Goal: Task Accomplishment & Management: Manage account settings

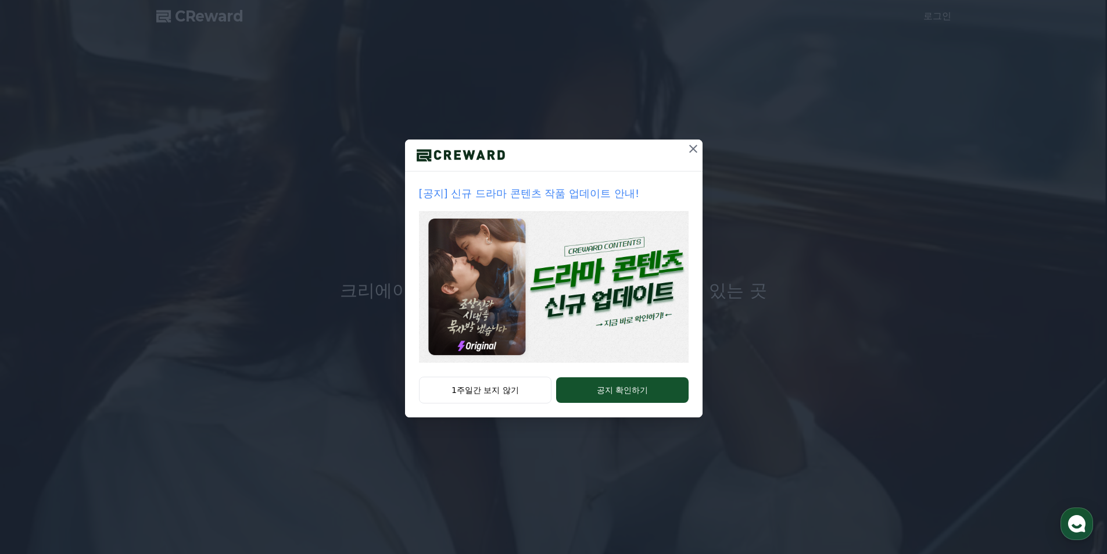
click at [692, 151] on icon at bounding box center [693, 149] width 14 height 14
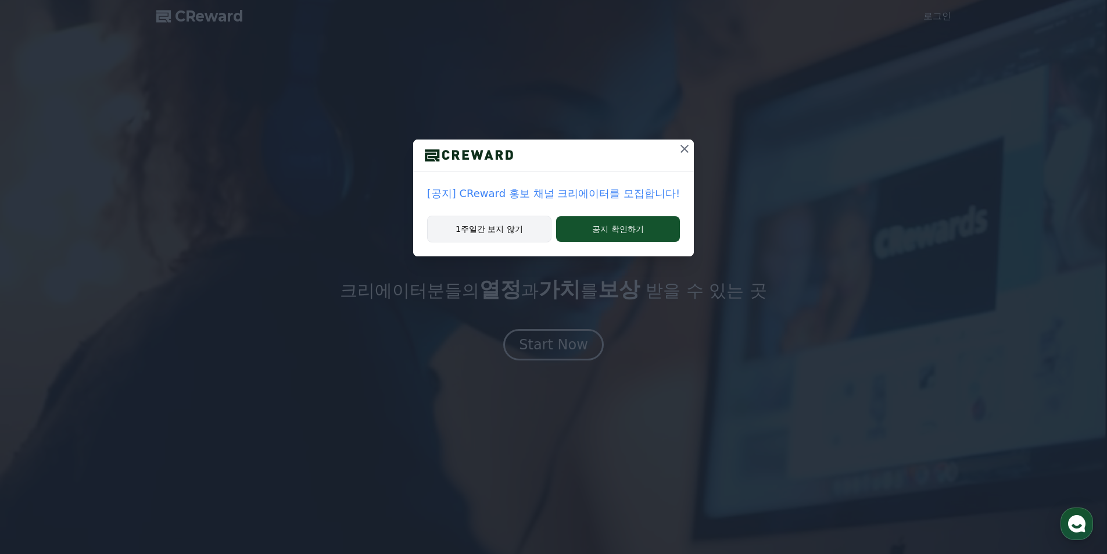
click at [486, 232] on button "1주일간 보지 않기" at bounding box center [489, 229] width 124 height 27
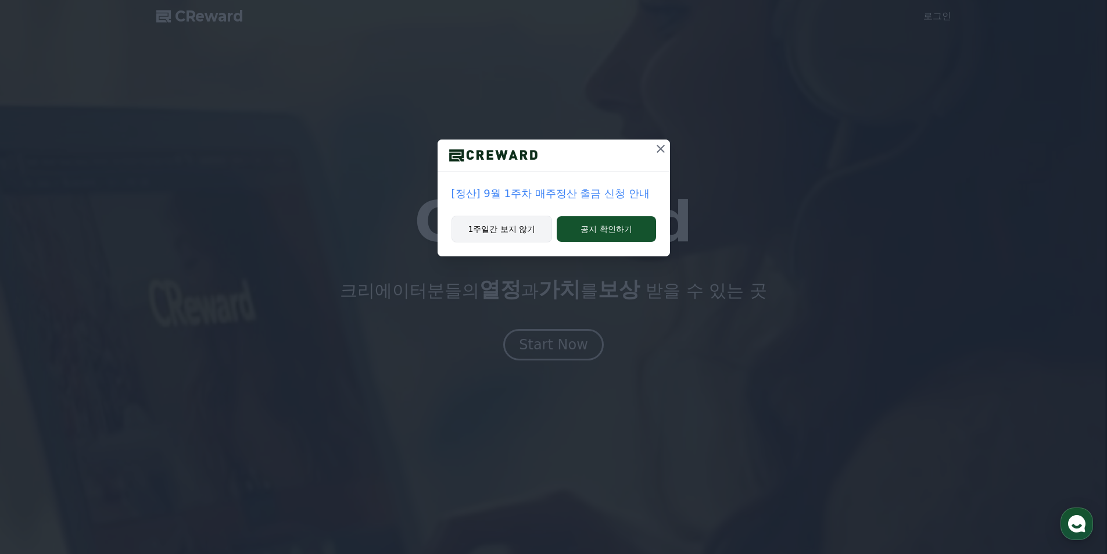
click at [519, 226] on button "1주일간 보지 않기" at bounding box center [502, 229] width 101 height 27
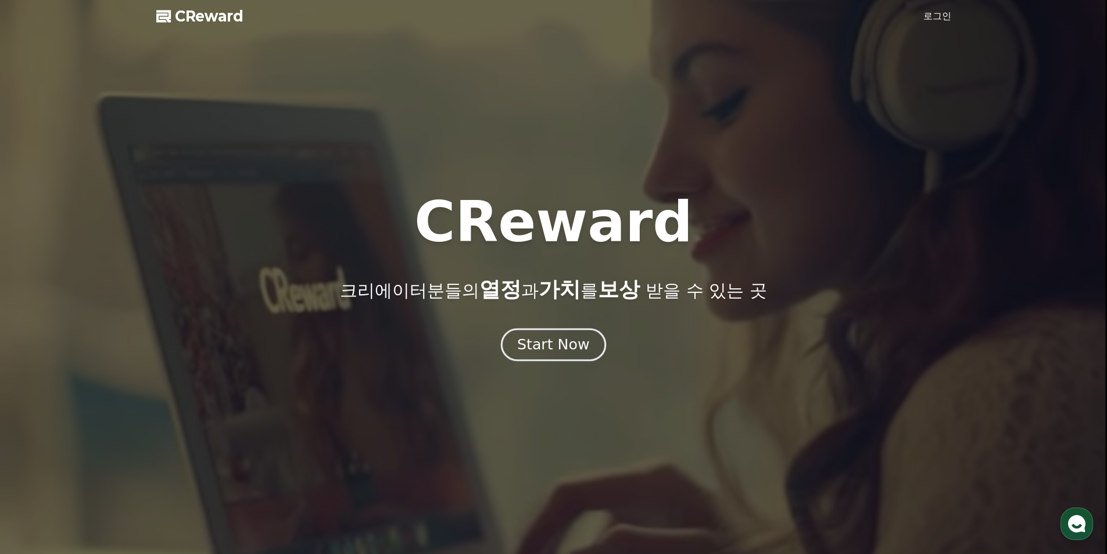
click at [563, 331] on button "Start Now" at bounding box center [553, 344] width 105 height 33
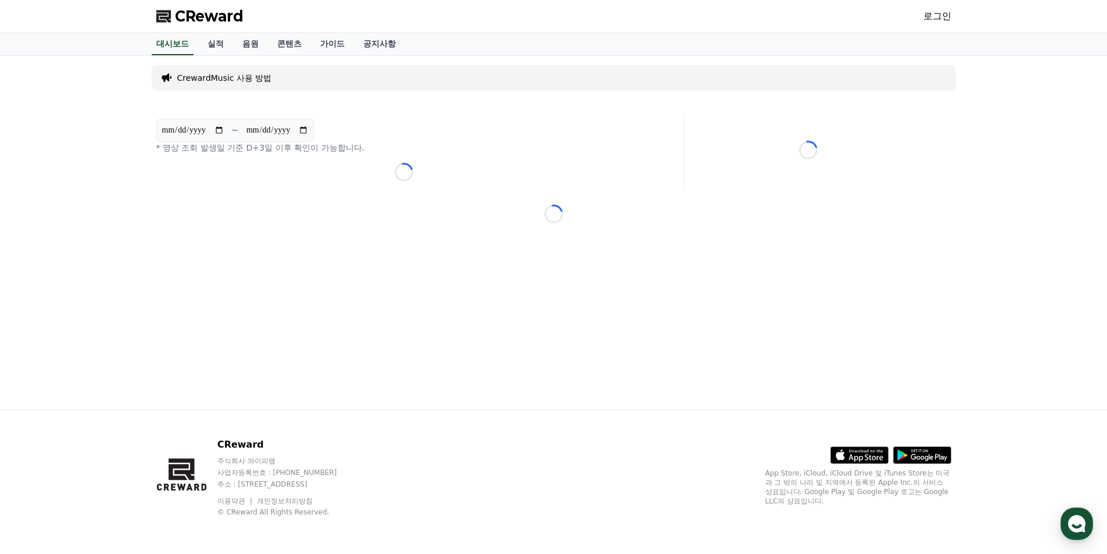
click at [943, 12] on link "로그인" at bounding box center [938, 16] width 28 height 14
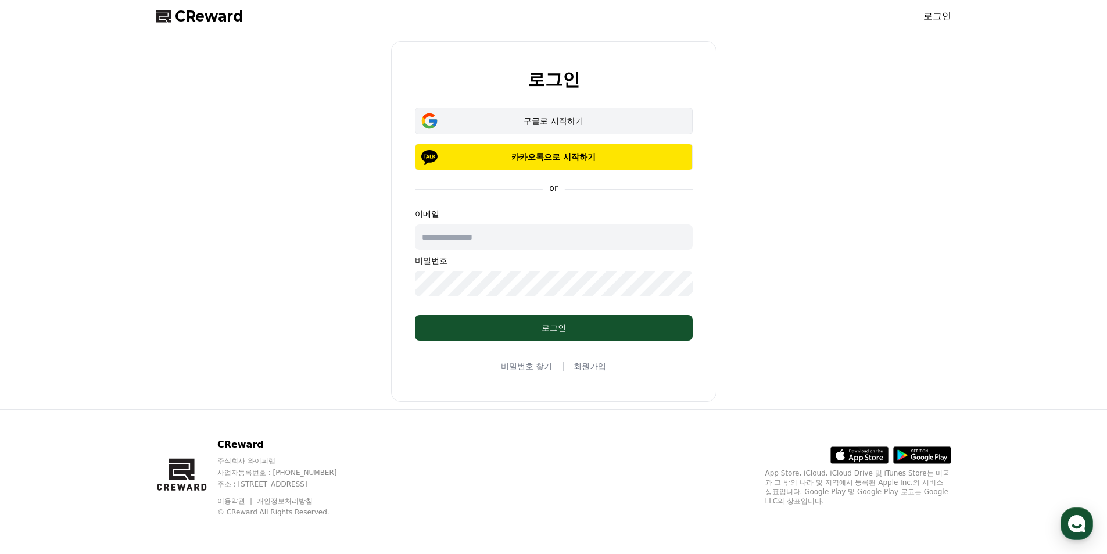
click at [549, 126] on div "구글로 시작하기" at bounding box center [554, 121] width 244 height 12
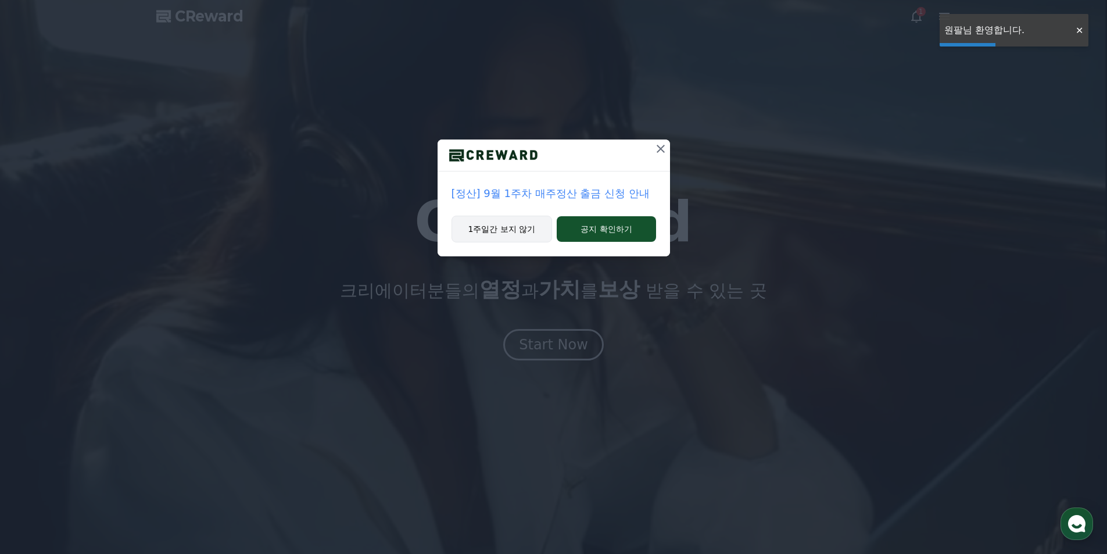
click at [527, 234] on button "1주일간 보지 않기" at bounding box center [502, 229] width 101 height 27
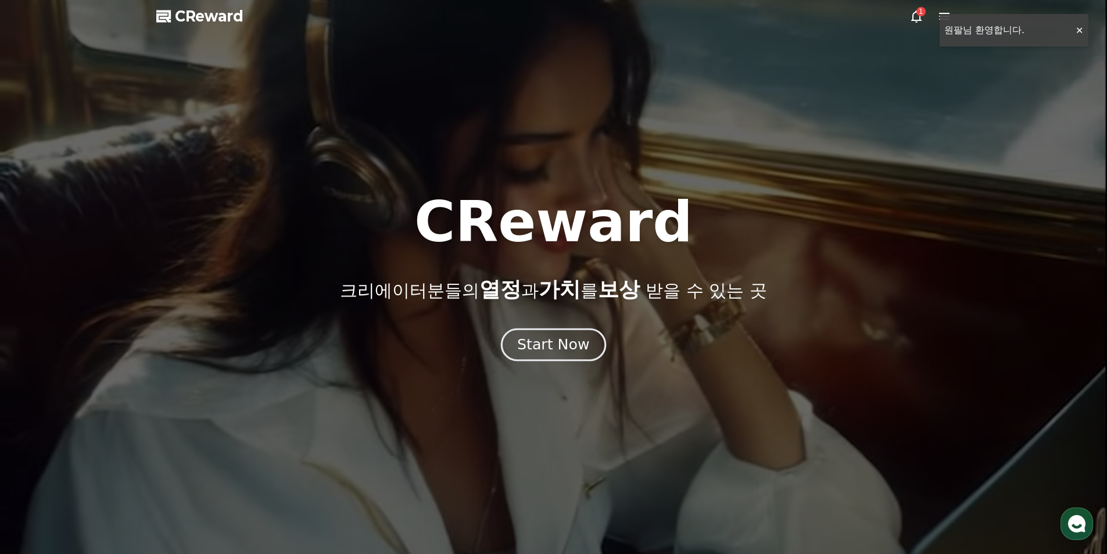
click at [583, 344] on div "Start Now" at bounding box center [553, 345] width 72 height 20
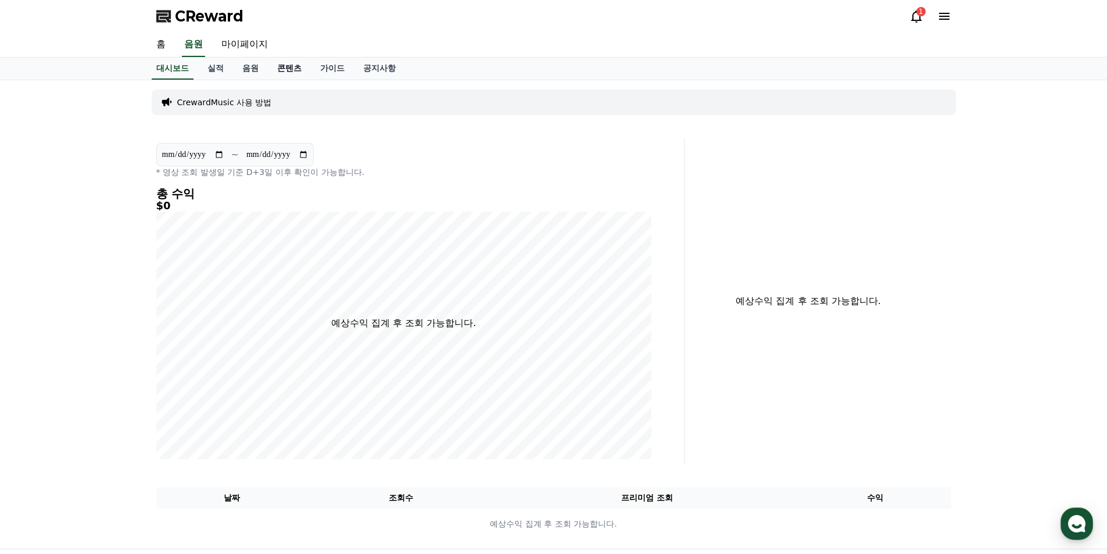
click at [285, 68] on link "콘텐츠" at bounding box center [289, 69] width 43 height 22
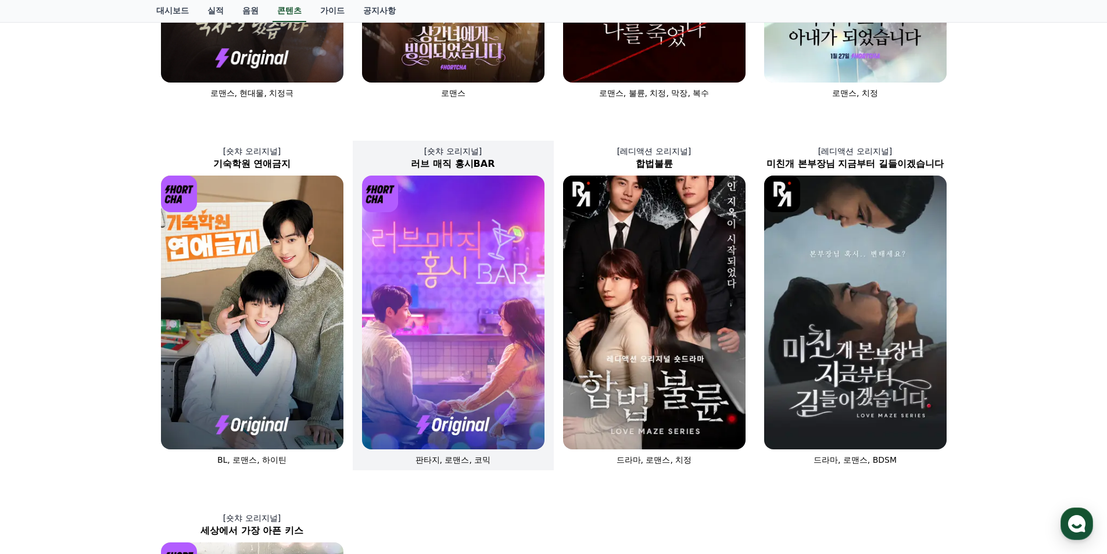
scroll to position [407, 0]
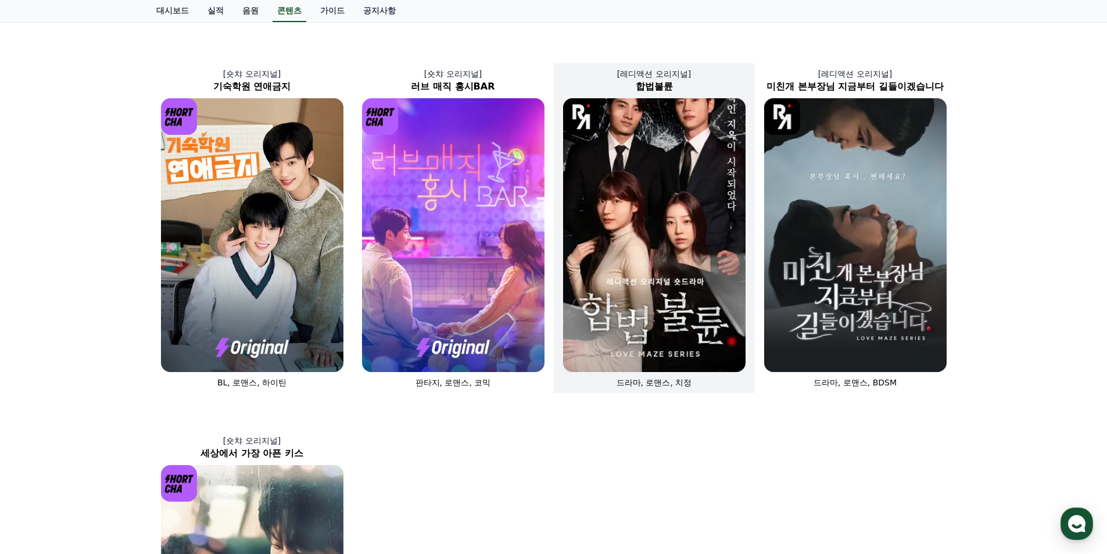
click at [647, 279] on img at bounding box center [654, 235] width 183 height 274
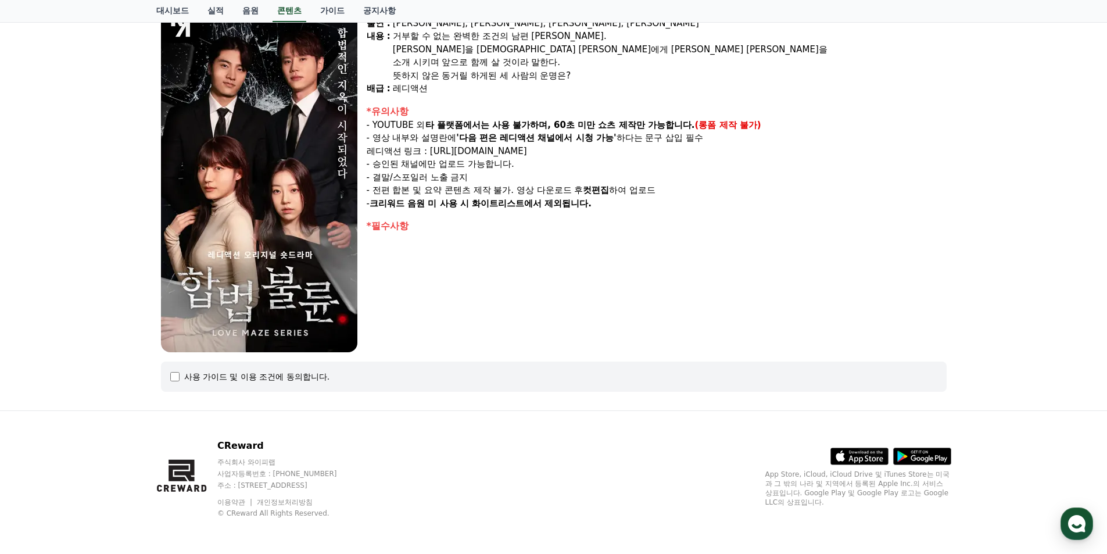
scroll to position [122, 0]
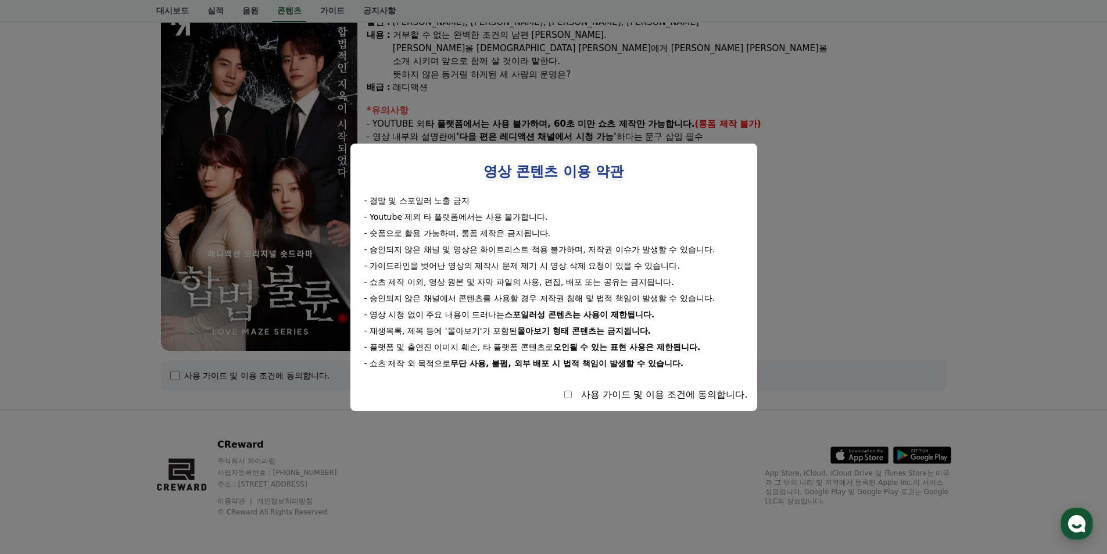
select select
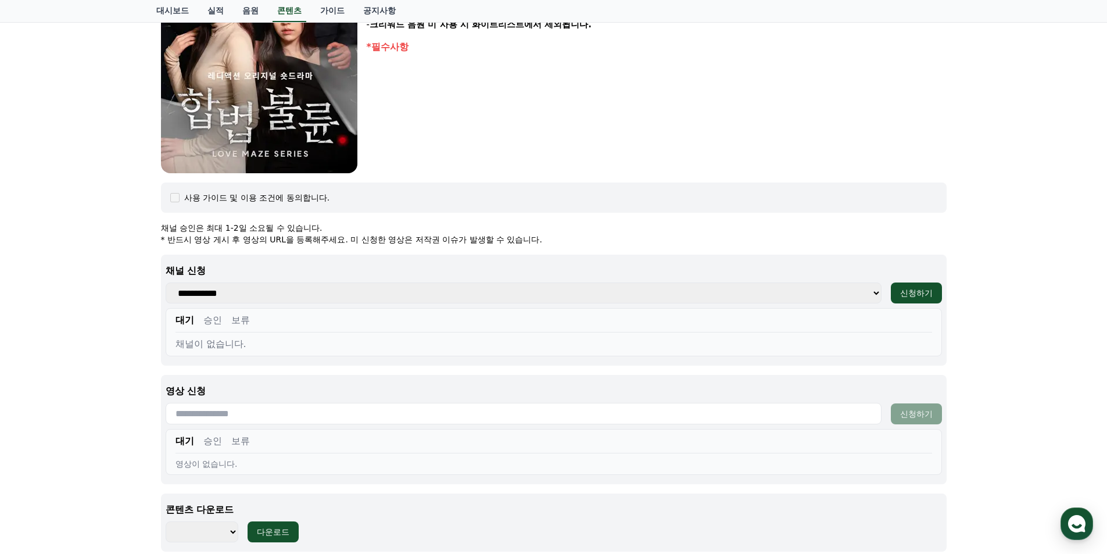
scroll to position [355, 0]
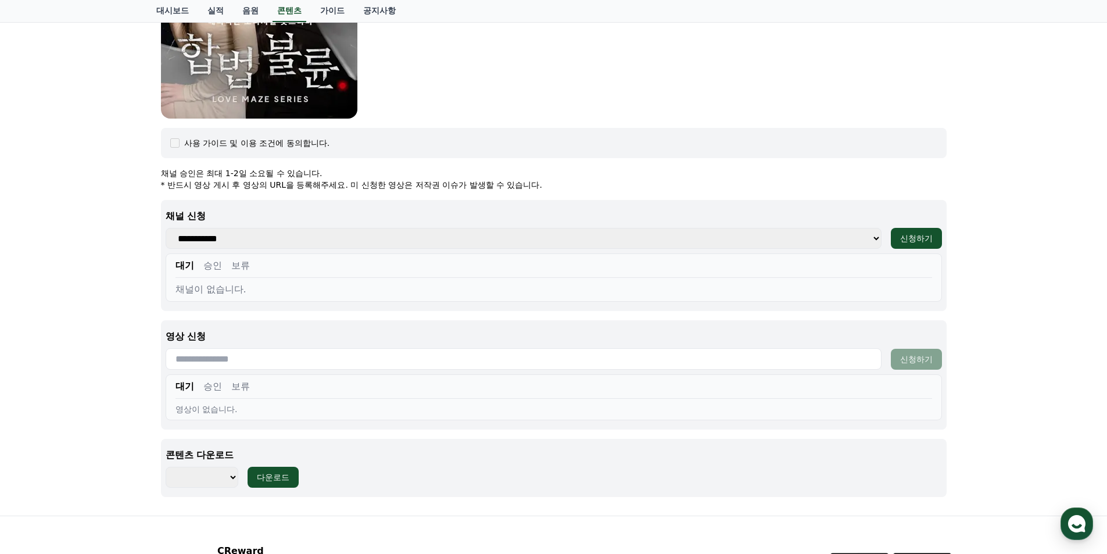
click at [212, 267] on button "승인" at bounding box center [212, 266] width 19 height 14
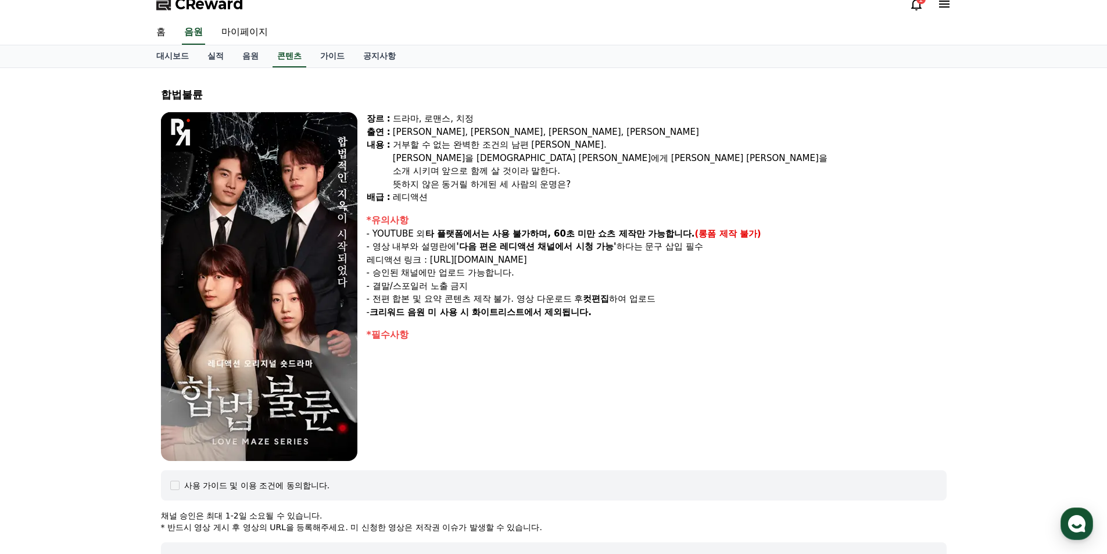
scroll to position [0, 0]
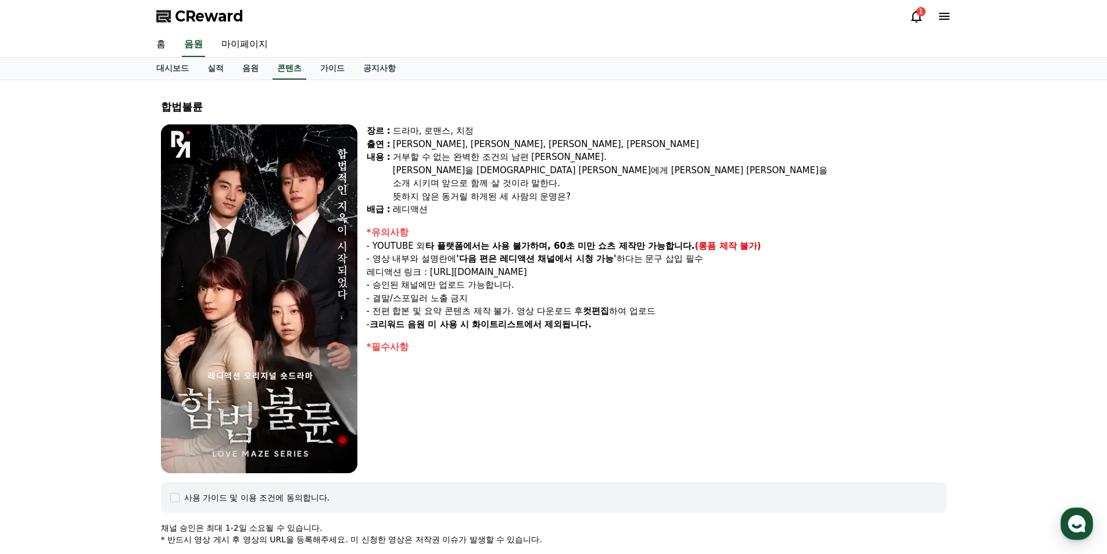
click at [234, 17] on span "CReward" at bounding box center [209, 16] width 69 height 19
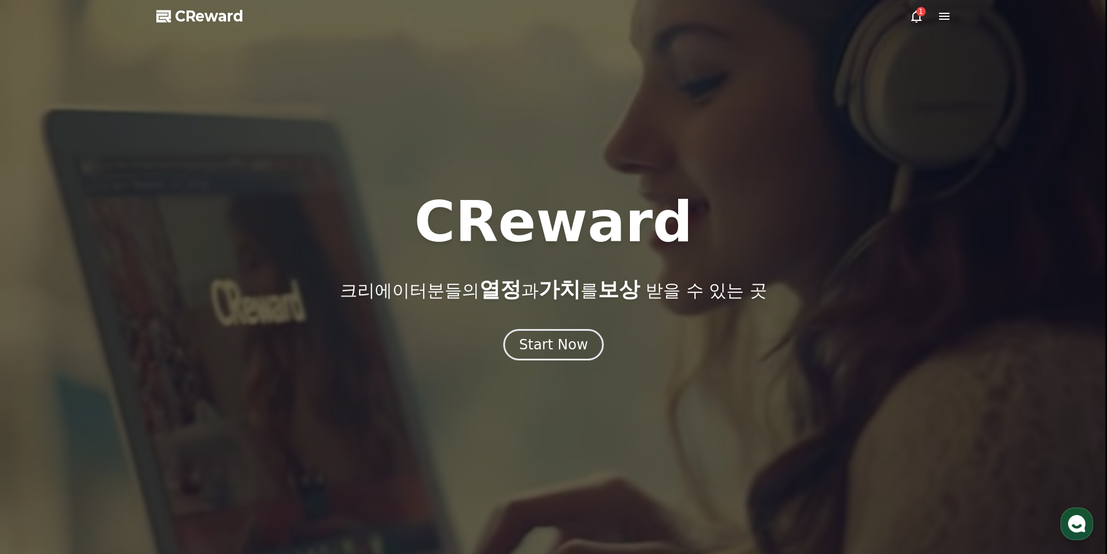
click at [951, 17] on icon at bounding box center [945, 16] width 14 height 14
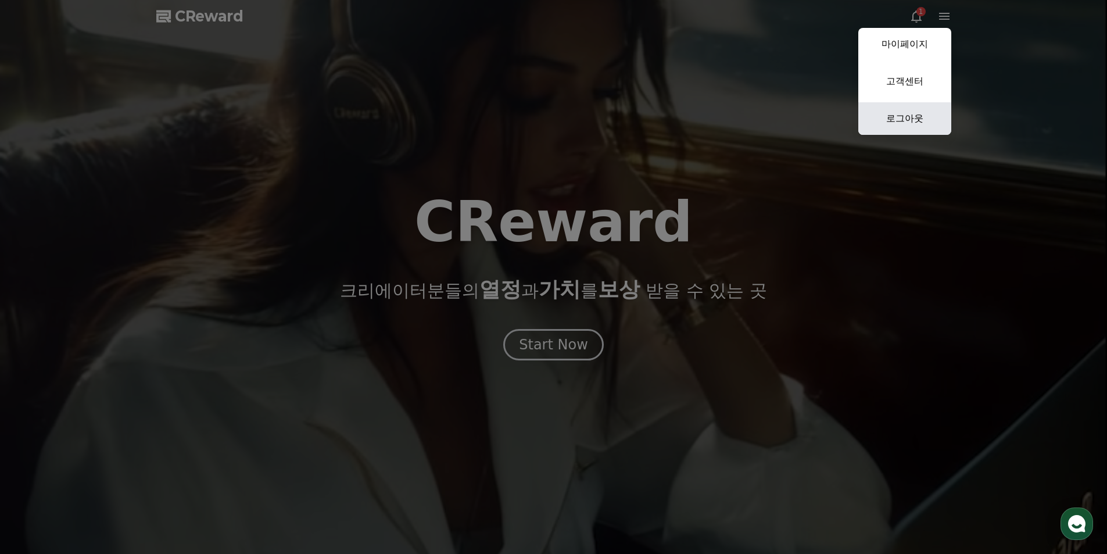
click at [904, 116] on link "로그아웃" at bounding box center [904, 118] width 93 height 33
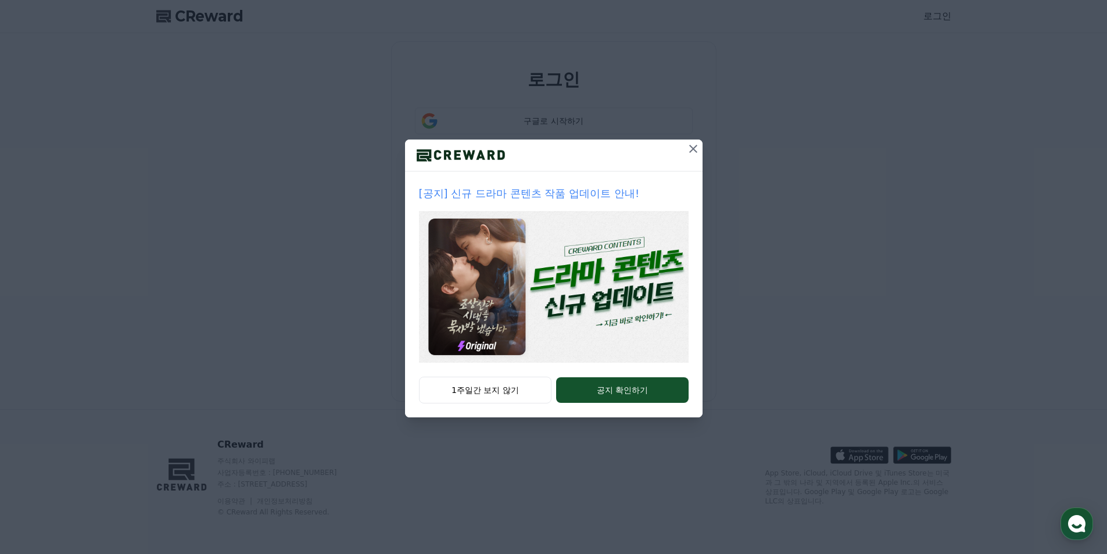
click at [695, 148] on icon at bounding box center [693, 149] width 14 height 14
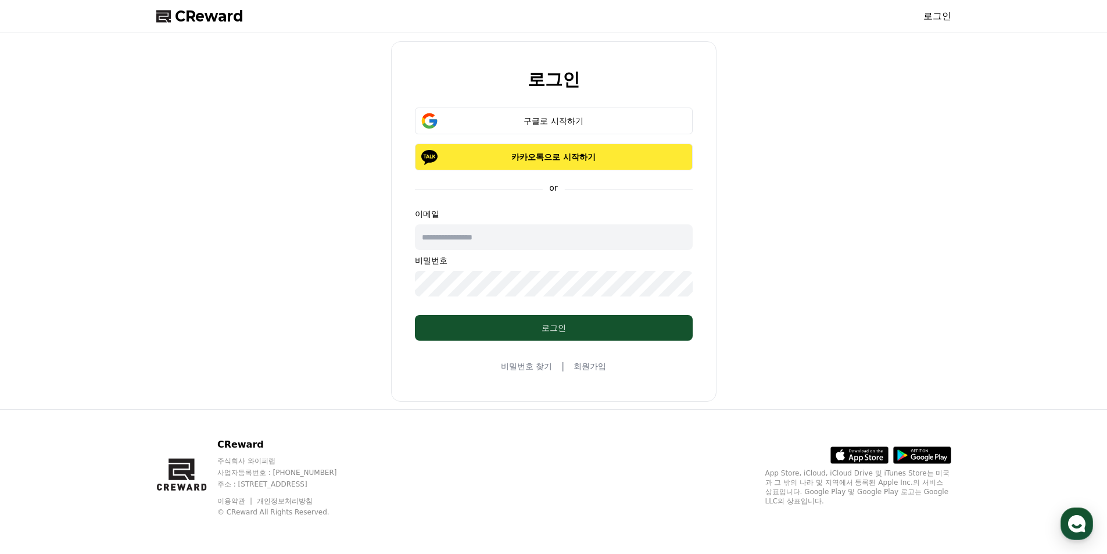
click at [561, 158] on p "카카오톡으로 시작하기" at bounding box center [554, 157] width 244 height 12
